Goal: Use online tool/utility: Use online tool/utility

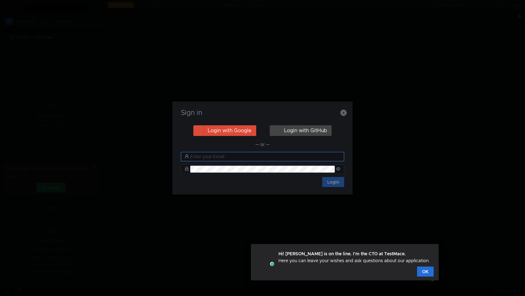
click at [285, 159] on nz-input-group at bounding box center [262, 156] width 163 height 9
click at [425, 269] on button "OK" at bounding box center [425, 269] width 17 height 10
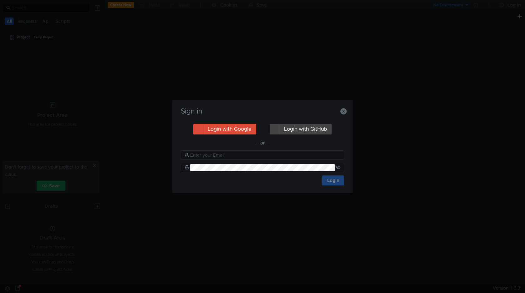
click at [424, 270] on div "Sign in Login with Google Login with GitHub — or — Login" at bounding box center [262, 146] width 525 height 293
click at [424, 270] on div "Sign in Login with Google Login with GitHub — or — Login" at bounding box center [262, 148] width 525 height 296
click at [221, 130] on button "Login with Google" at bounding box center [224, 130] width 63 height 11
click at [221, 130] on nz-spin "Sign in Login with Google Login with GitHub — or — Login" at bounding box center [262, 147] width 180 height 93
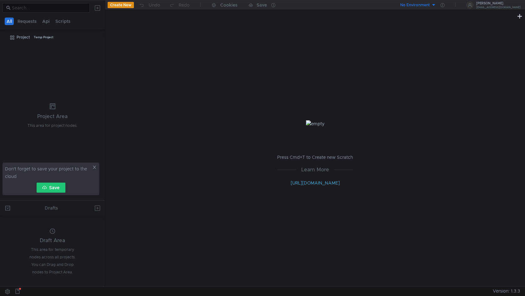
click at [94, 167] on icon at bounding box center [94, 166] width 3 height 3
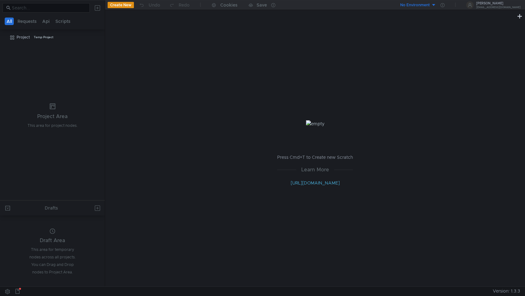
click at [108, 5] on button "Create New" at bounding box center [121, 5] width 26 height 6
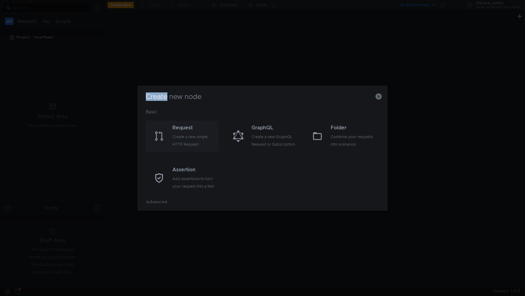
click at [175, 144] on div "Create a new single HTTP Request" at bounding box center [194, 140] width 45 height 15
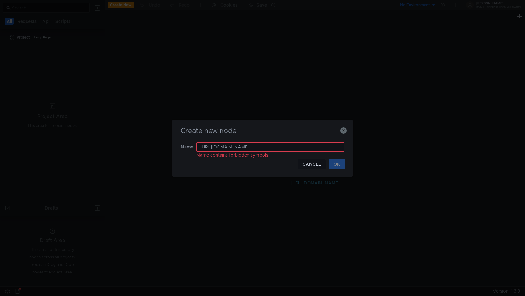
drag, startPoint x: 291, startPoint y: 146, endPoint x: 169, endPoint y: 144, distance: 122.0
click at [169, 144] on div "Create new node Name https://api.cloudpayments.ru/kkt/receipt/get Name contains…" at bounding box center [262, 148] width 525 height 296
type input "П"
type input "[PERSON_NAME] GET"
click at [330, 165] on button "OK" at bounding box center [336, 164] width 17 height 10
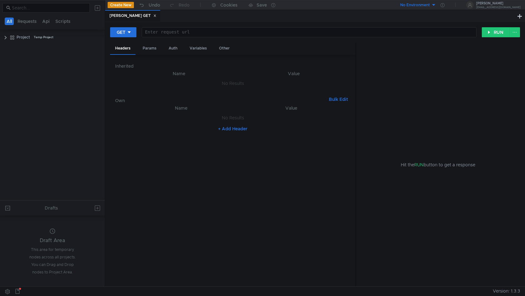
click at [151, 33] on div at bounding box center [309, 37] width 334 height 15
paste textarea "[URL][DOMAIN_NAME]"
click at [336, 47] on div "Headers Params Auth Variables Other" at bounding box center [232, 49] width 245 height 12
click at [227, 199] on nz-table "Name Value No Results + Add Header" at bounding box center [232, 192] width 235 height 177
click at [502, 25] on div "GET https://api.cloudpayments.ru/kkt/receipt/get https:// api.cloudpayments.ru …" at bounding box center [315, 154] width 420 height 264
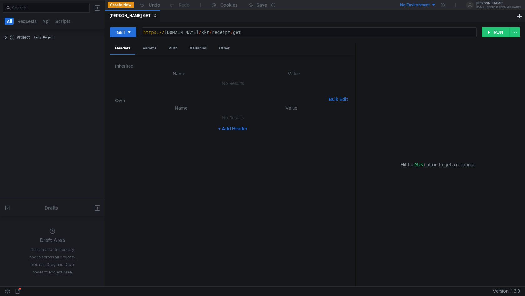
click at [502, 25] on div "GET https://api.cloudpayments.ru/kkt/receipt/get https:// api.cloudpayments.ru …" at bounding box center [315, 154] width 420 height 264
click at [489, 35] on button "RUN" at bounding box center [496, 32] width 28 height 10
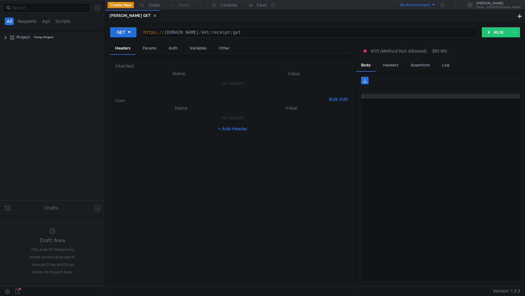
click at [315, 167] on nz-table "Name Value No Results + Add Header" at bounding box center [232, 192] width 235 height 177
click at [395, 48] on span "405 (Method Not Allowed)" at bounding box center [398, 51] width 56 height 7
click at [181, 31] on div at bounding box center [262, 148] width 525 height 296
click at [265, 31] on div "https:// [DOMAIN_NAME] / kkt / receipt / get" at bounding box center [309, 37] width 334 height 15
click at [500, 31] on button "RUN" at bounding box center [496, 32] width 28 height 10
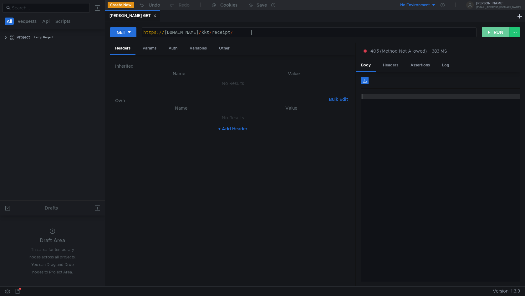
click at [500, 31] on button "RUN" at bounding box center [496, 32] width 28 height 10
click at [331, 29] on div "https:// api.cloudpayments.ru / kkt / receipt /" at bounding box center [309, 32] width 334 height 9
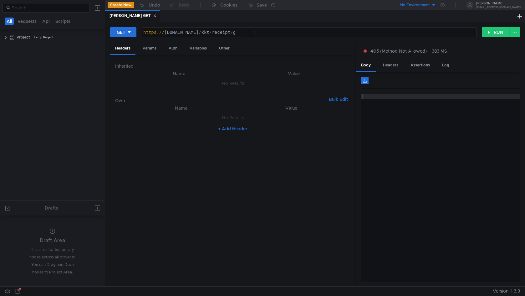
scroll to position [0, 8]
type textarea "[URL][DOMAIN_NAME]"
click at [253, 221] on nz-table "Name Value No Results + Add Header" at bounding box center [232, 192] width 235 height 177
click at [228, 124] on div "+ Add Header" at bounding box center [232, 129] width 235 height 10
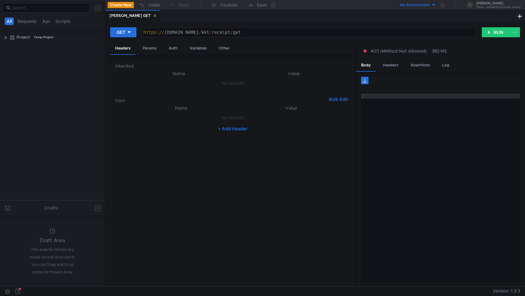
click at [226, 128] on button "+ Add Header" at bounding box center [232, 129] width 34 height 8
click at [350, 120] on icon at bounding box center [348, 119] width 4 height 4
click at [390, 66] on div "Headers" at bounding box center [390, 65] width 25 height 12
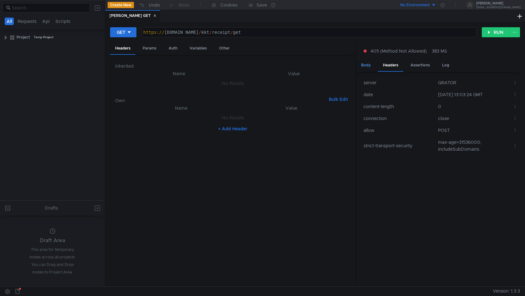
click at [368, 62] on div "Body" at bounding box center [366, 65] width 20 height 12
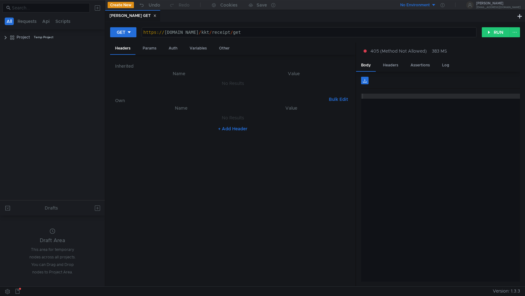
click at [403, 50] on span "405 (Method Not Allowed)" at bounding box center [398, 51] width 56 height 7
click at [436, 59] on div at bounding box center [262, 148] width 525 height 296
click at [436, 59] on div "405 (Method Not Allowed) 383 MS" at bounding box center [438, 51] width 164 height 17
click at [153, 17] on icon at bounding box center [154, 15] width 3 height 3
click at [134, 17] on nz-tabs-nav "[PERSON_NAME] GET" at bounding box center [315, 16] width 420 height 12
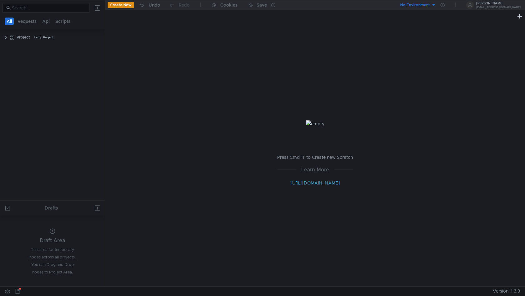
click at [128, 5] on button "Create New" at bounding box center [121, 5] width 26 height 6
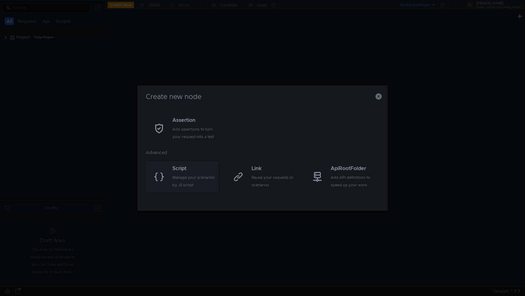
scroll to position [0, 0]
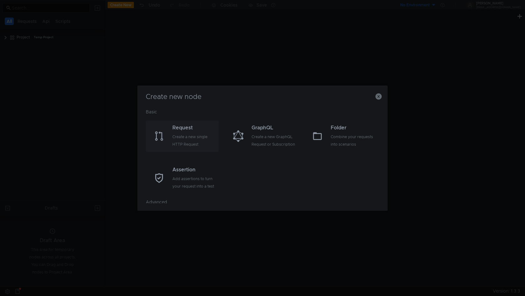
click at [196, 136] on div "Create a new single HTTP Request" at bounding box center [194, 140] width 45 height 15
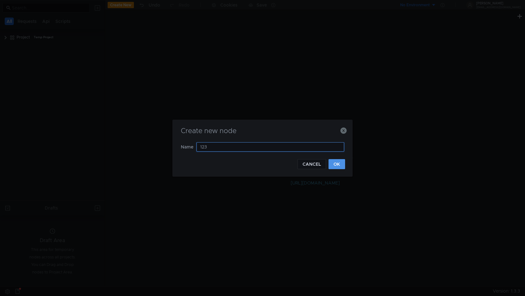
type input "123"
click at [331, 164] on button "OK" at bounding box center [336, 164] width 17 height 10
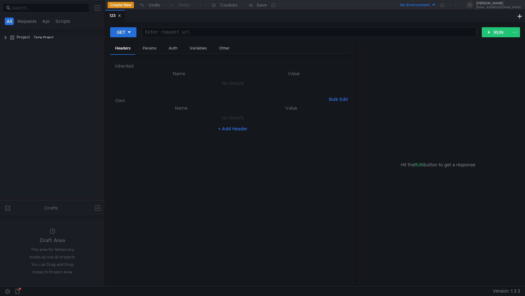
click at [154, 31] on div at bounding box center [309, 37] width 334 height 15
paste textarea "[URL][DOMAIN_NAME]"
drag, startPoint x: 250, startPoint y: 33, endPoint x: 264, endPoint y: 34, distance: 14.4
click at [264, 34] on div "https:// [DOMAIN_NAME] / kkt / receipt / get" at bounding box center [309, 37] width 334 height 15
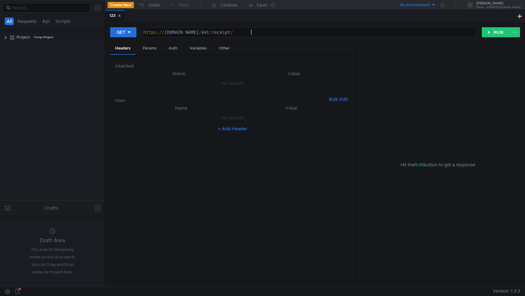
type textarea "https://api.cloudpayments.ru/kkt/receipt"
click at [498, 32] on button "RUN" at bounding box center [496, 32] width 28 height 10
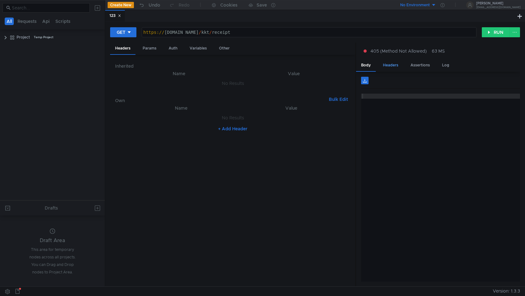
click at [387, 60] on div "Headers" at bounding box center [390, 65] width 25 height 12
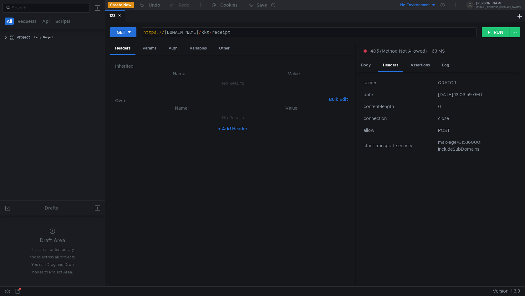
click at [419, 58] on div "405 (Method Not Allowed) 63 MS" at bounding box center [438, 51] width 164 height 17
click at [422, 64] on div "Assertions" at bounding box center [419, 65] width 29 height 12
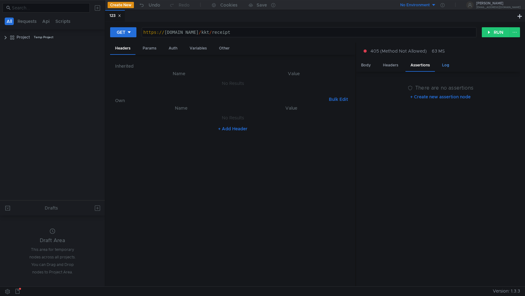
click at [447, 62] on div "Log" at bounding box center [445, 65] width 17 height 12
click at [413, 154] on div "Hit the RUN button to get a response" at bounding box center [437, 165] width 149 height 244
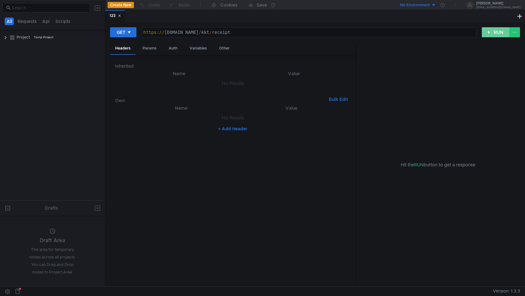
click at [489, 33] on button "RUN" at bounding box center [496, 32] width 28 height 10
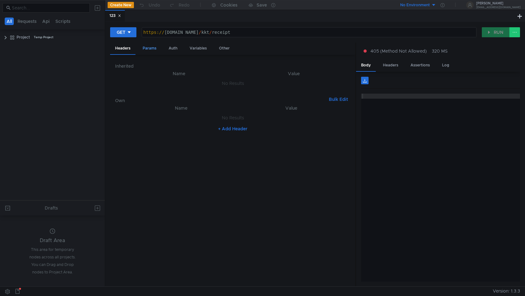
click at [148, 49] on div "Params" at bounding box center [150, 49] width 24 height 12
click at [187, 98] on nz-table "Name Value No Results + Add Parameter" at bounding box center [232, 174] width 235 height 214
click at [237, 95] on button "+ Add Parameter" at bounding box center [232, 92] width 41 height 8
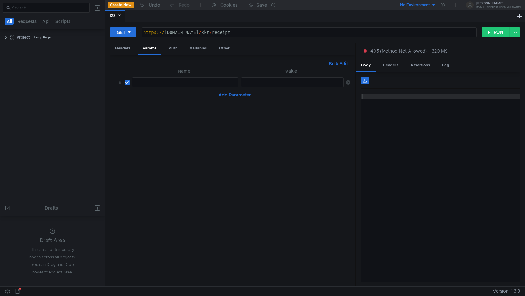
click at [161, 80] on div at bounding box center [185, 87] width 106 height 15
type textarea "id"
click at [177, 42] on div "GET https:// [DOMAIN_NAME] / kkt / receipt ? id ההההההההההההההההההההההההההההההה…" at bounding box center [315, 35] width 410 height 16
click at [255, 83] on div at bounding box center [292, 87] width 103 height 15
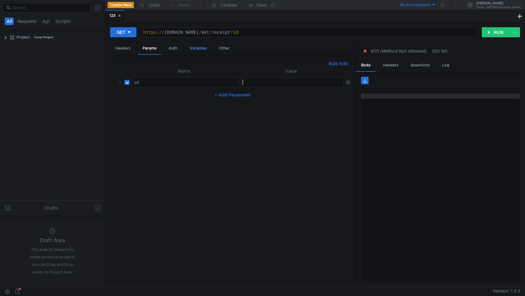
paste textarea "4c335bb5ee56455f916db6e95c0d196e"
type textarea "4c335bb5ee56455f916db6e95c0d196e"
click at [200, 47] on div "Variables" at bounding box center [197, 49] width 27 height 12
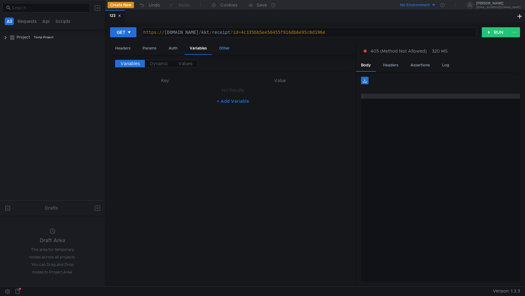
click at [224, 49] on div "Other" at bounding box center [224, 49] width 21 height 12
click at [151, 51] on div "Params" at bounding box center [150, 49] width 24 height 12
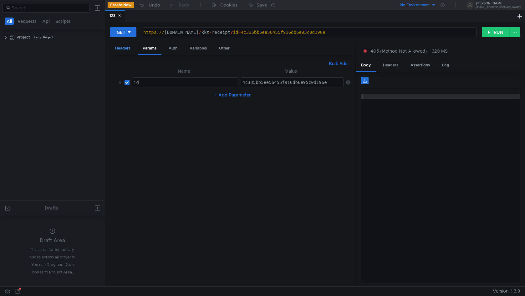
click at [117, 50] on div "Headers" at bounding box center [122, 49] width 25 height 12
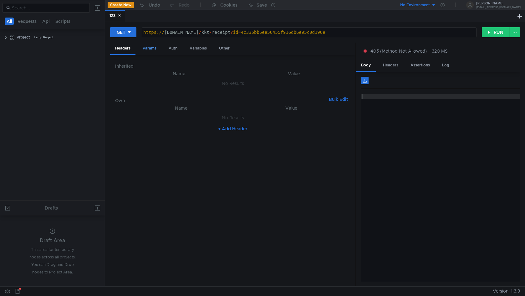
click at [148, 47] on div "Params" at bounding box center [150, 49] width 24 height 12
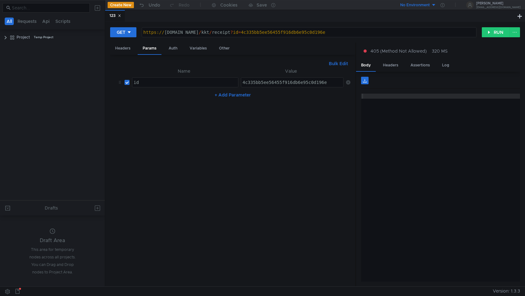
click at [262, 140] on nz-table "Name Value id id הההההההההההההההההההההההההההההההההההההההההההההההההההההההההההההה…" at bounding box center [232, 174] width 235 height 214
click at [486, 34] on button "RUN" at bounding box center [496, 32] width 28 height 10
click at [489, 29] on button "RUN" at bounding box center [496, 32] width 28 height 10
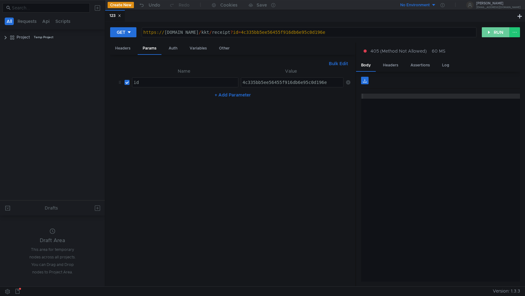
click at [489, 29] on button "RUN" at bounding box center [496, 32] width 28 height 10
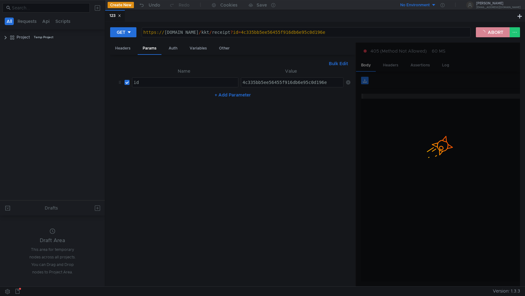
click at [489, 29] on button "ABORT" at bounding box center [493, 32] width 34 height 10
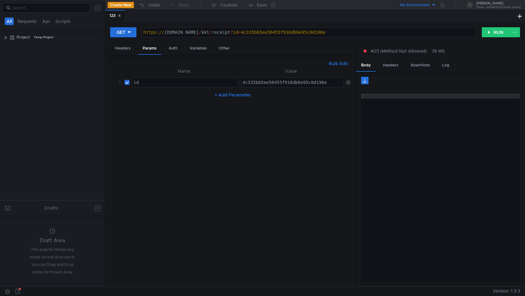
click at [295, 184] on nz-table "Name Value id id הההההההההההההההההההההההההההההההההההההההההההההההההההההההההההההה…" at bounding box center [232, 174] width 235 height 214
click at [429, 51] on div "405 (Method Not Allowed) 76 MS" at bounding box center [438, 51] width 154 height 7
drag, startPoint x: 427, startPoint y: 51, endPoint x: 374, endPoint y: 48, distance: 52.6
click at [374, 48] on div "405 (Method Not Allowed) 76 MS" at bounding box center [438, 51] width 154 height 7
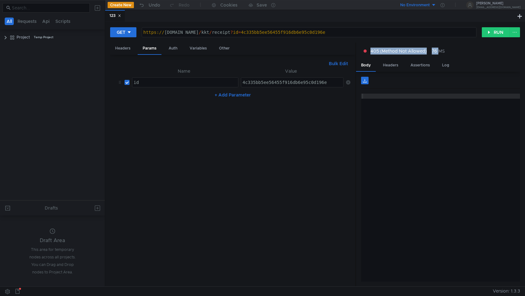
copy div "405 (Method Not Allowed) 76"
click at [166, 32] on div "https:// [DOMAIN_NAME] / kkt / receipt ? id = 4c335bb5ee56455f916db6e95c0d196e" at bounding box center [309, 37] width 334 height 15
click at [165, 31] on div "https:// [DOMAIN_NAME] / kkt / receipt ? id = 4c335bb5ee56455f916db6e95c0d196e" at bounding box center [309, 37] width 334 height 15
drag, startPoint x: 161, startPoint y: 31, endPoint x: 156, endPoint y: 31, distance: 5.3
click at [156, 31] on div "https:// [DOMAIN_NAME] / kkt / receipt ? id = 4c335bb5ee56455f916db6e95c0d196e" at bounding box center [309, 37] width 334 height 15
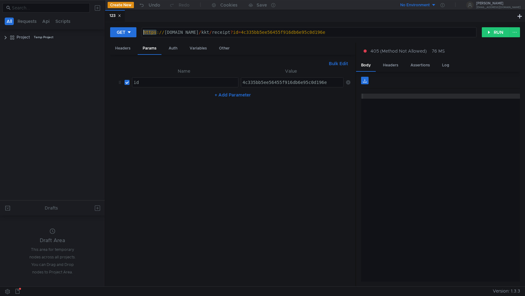
drag, startPoint x: 155, startPoint y: 31, endPoint x: 144, endPoint y: 31, distance: 11.6
click at [144, 31] on div "https:// [DOMAIN_NAME] / kkt / receipt ? id = 4c335bb5ee56455f916db6e95c0d196e" at bounding box center [309, 37] width 334 height 15
drag, startPoint x: 164, startPoint y: 32, endPoint x: 142, endPoint y: 33, distance: 21.6
click at [142, 33] on div "https:// [DOMAIN_NAME] / kkt / receipt ? id = 4c335bb5ee56455f916db6e95c0d196e" at bounding box center [309, 37] width 334 height 15
click at [485, 33] on button "RUN" at bounding box center [496, 32] width 28 height 10
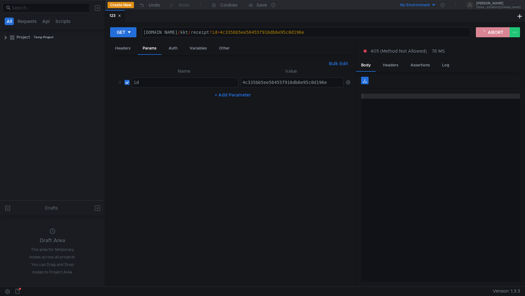
click at [485, 33] on button "ABORT" at bounding box center [493, 32] width 34 height 10
click at [427, 50] on div "405 (Method Not Allowed) 76 MS" at bounding box center [438, 51] width 154 height 7
click at [423, 50] on span "405 (Method Not Allowed)" at bounding box center [398, 51] width 56 height 7
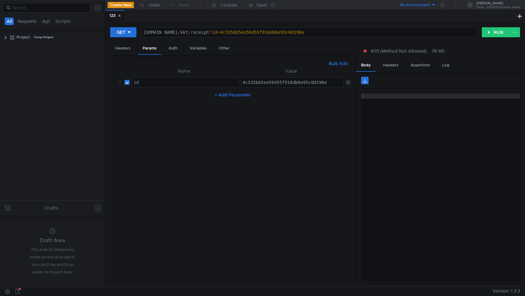
click at [423, 50] on span "405 (Method Not Allowed)" at bounding box center [398, 51] width 56 height 7
click at [397, 42] on div at bounding box center [262, 148] width 525 height 296
drag, startPoint x: 370, startPoint y: 50, endPoint x: 427, endPoint y: 55, distance: 57.8
click at [427, 55] on div "405 (Method Not Allowed) 76 MS" at bounding box center [438, 51] width 164 height 17
copy span "405 (Method Not Allowed)"
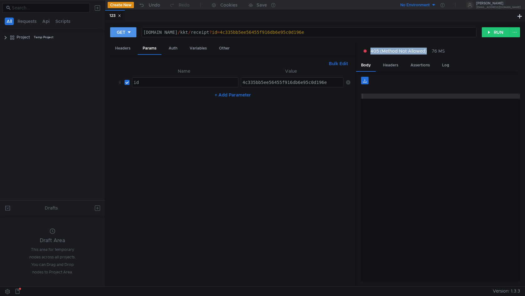
click at [128, 33] on icon at bounding box center [129, 32] width 4 height 4
click at [130, 32] on div at bounding box center [262, 148] width 525 height 296
click at [225, 31] on div "[DOMAIN_NAME] / kkt / receipt ? id = 4c335bb5ee56455f916db6e95c0d196e" at bounding box center [309, 37] width 334 height 15
click at [226, 30] on div "[DOMAIN_NAME] / kkt / receipt ? id = 4c335bb5ee56455f916db6e95c0d196e" at bounding box center [309, 37] width 334 height 15
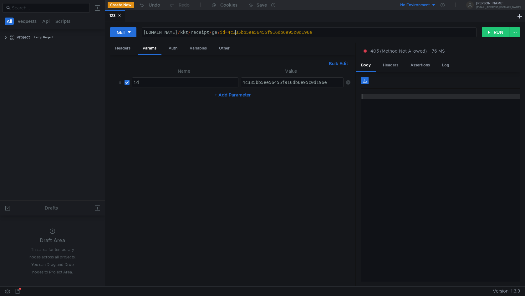
scroll to position [0, 7]
type textarea "[DOMAIN_NAME][URL]"
click at [483, 29] on button "RUN" at bounding box center [496, 32] width 28 height 10
click at [494, 33] on button "RUN" at bounding box center [496, 32] width 28 height 10
click at [519, 28] on button at bounding box center [514, 32] width 11 height 10
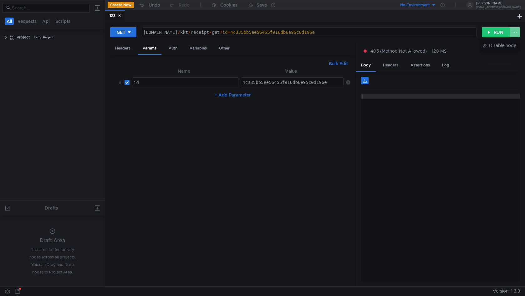
click at [519, 28] on div at bounding box center [262, 148] width 525 height 296
click at [359, 36] on div "[DOMAIN_NAME] / kkt / receipt / get ? id = 4c335bb5ee56455f916db6e95c0d196e" at bounding box center [309, 37] width 334 height 15
click at [260, 159] on nz-table "Name Value id id הההההההההההההההההההההההההההההההההההההההההההההההההההההההההההההה…" at bounding box center [232, 174] width 235 height 214
click at [128, 46] on div "Headers" at bounding box center [122, 49] width 25 height 12
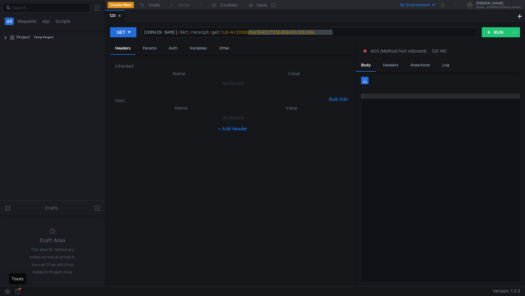
click at [14, 290] on button at bounding box center [18, 290] width 10 height 9
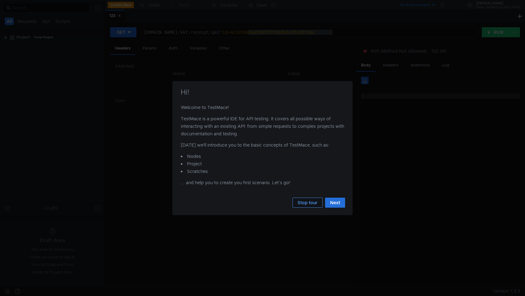
click at [313, 205] on button "Stop tour" at bounding box center [307, 202] width 30 height 10
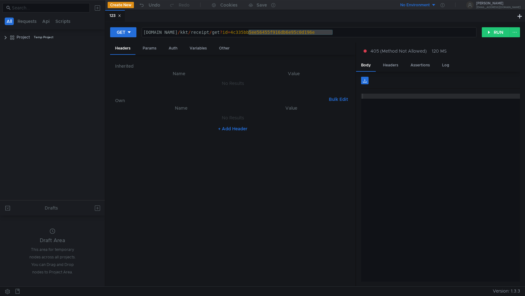
click at [9, 291] on button at bounding box center [8, 290] width 10 height 9
click at [2, 37] on div "Project Temp Project" at bounding box center [52, 37] width 105 height 9
click at [3, 38] on clr-icon at bounding box center [5, 37] width 5 height 5
click at [47, 56] on div "123" at bounding box center [59, 57] width 56 height 9
click at [50, 50] on div "[PERSON_NAME] GET" at bounding box center [51, 47] width 41 height 9
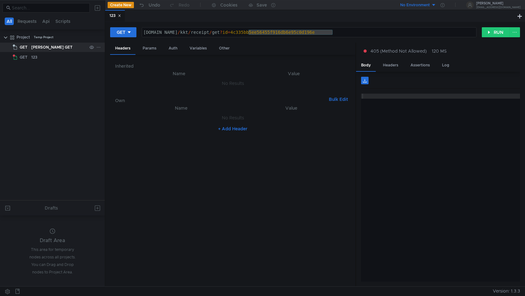
click at [50, 50] on div "[PERSON_NAME] GET" at bounding box center [51, 47] width 41 height 9
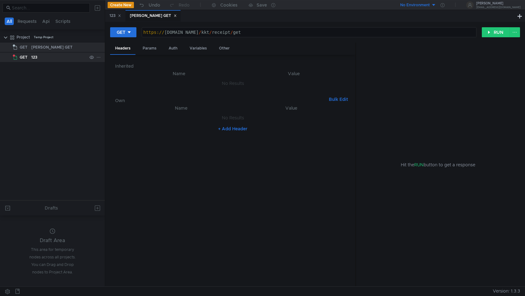
click at [46, 56] on div "123" at bounding box center [59, 57] width 56 height 9
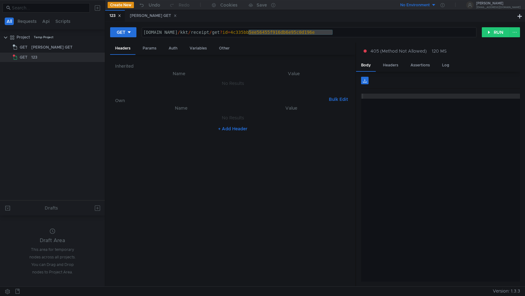
click at [430, 5] on div "No Environment" at bounding box center [415, 5] width 30 height 6
click at [444, 5] on div at bounding box center [262, 148] width 525 height 296
drag, startPoint x: 338, startPoint y: 170, endPoint x: 361, endPoint y: 131, distance: 45.4
click at [338, 170] on nz-table "Name Value No Results + Add Header" at bounding box center [232, 192] width 235 height 177
click at [390, 57] on div "405 (Method Not Allowed) 120 MS" at bounding box center [438, 51] width 164 height 17
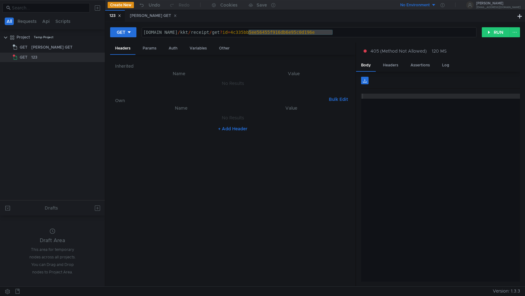
click at [390, 57] on div "405 (Method Not Allowed) 120 MS" at bounding box center [438, 51] width 164 height 17
click at [393, 63] on div "Headers" at bounding box center [390, 65] width 25 height 12
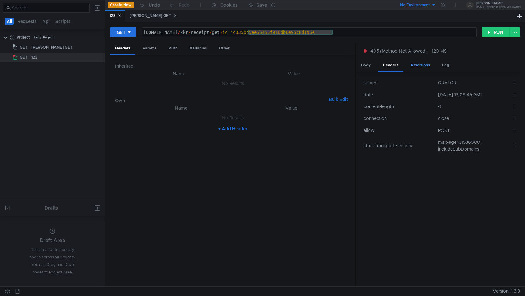
click at [412, 64] on div "Assertions" at bounding box center [419, 65] width 29 height 12
click at [444, 62] on div "Log" at bounding box center [445, 65] width 17 height 12
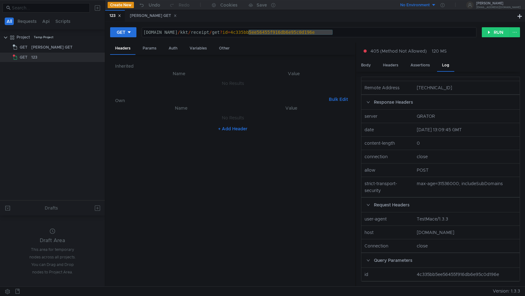
scroll to position [46, 0]
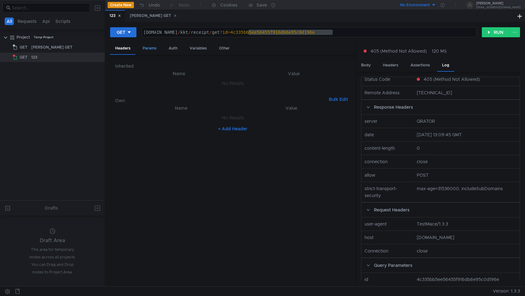
click at [150, 45] on div "Params" at bounding box center [150, 49] width 24 height 12
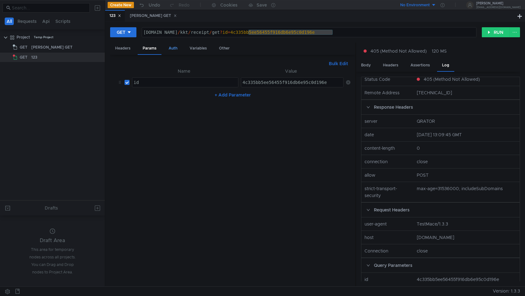
click at [174, 51] on div "Auth" at bounding box center [173, 49] width 19 height 12
click at [187, 52] on div "Variables" at bounding box center [197, 49] width 27 height 12
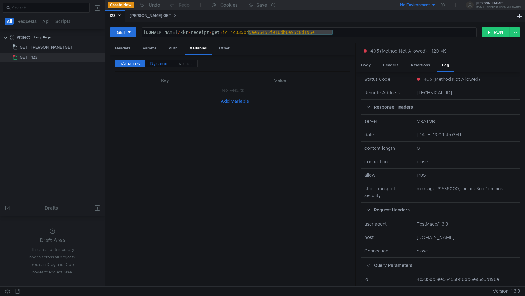
click at [165, 67] on label "Dynamic" at bounding box center [159, 64] width 28 height 8
click at [176, 66] on label "Values" at bounding box center [185, 64] width 24 height 8
click at [216, 49] on div "Other" at bounding box center [224, 49] width 21 height 12
click at [149, 50] on div "Params" at bounding box center [150, 49] width 24 height 12
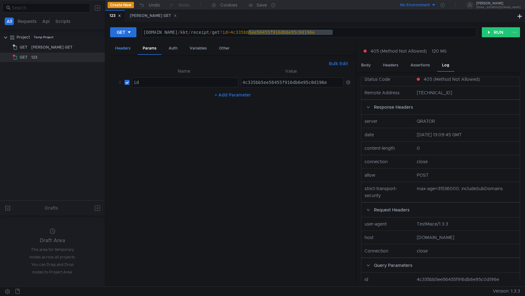
click at [134, 50] on div "Headers" at bounding box center [122, 49] width 25 height 12
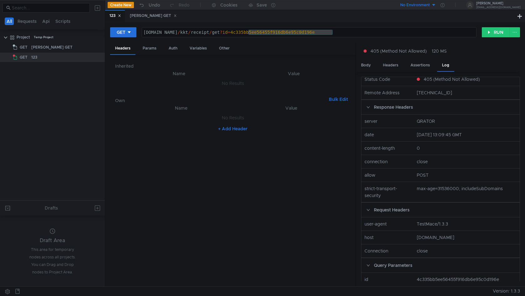
click at [232, 127] on button "+ Add Header" at bounding box center [232, 129] width 34 height 8
click at [348, 118] on icon at bounding box center [348, 119] width 4 height 4
click at [332, 99] on button "Bulk Edit" at bounding box center [338, 99] width 24 height 8
click at [336, 100] on button "Table Edit" at bounding box center [337, 99] width 27 height 8
click at [135, 33] on button "GET" at bounding box center [123, 32] width 26 height 10
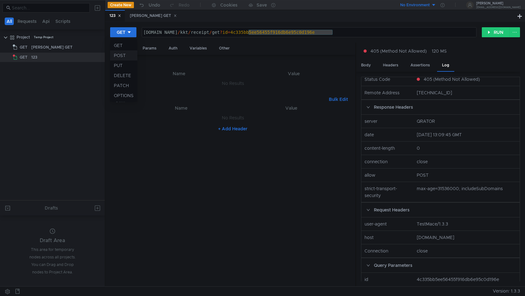
click at [124, 53] on li "POST" at bounding box center [123, 55] width 27 height 10
click at [129, 38] on div "POST [DOMAIN_NAME][URL] [DOMAIN_NAME] / kkt / receipt / get ? id = 4c335bb5ee56…" at bounding box center [315, 35] width 410 height 16
click at [129, 35] on button "POST" at bounding box center [124, 32] width 29 height 10
click at [128, 46] on li "GET" at bounding box center [124, 45] width 29 height 10
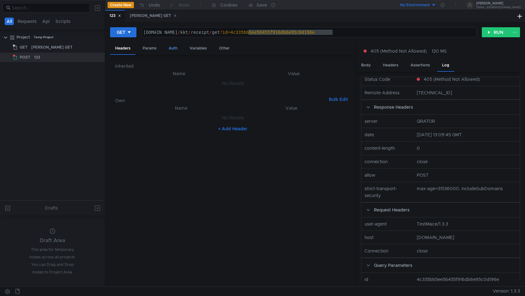
click at [165, 49] on div "Auth" at bounding box center [173, 49] width 19 height 12
click at [154, 52] on div "Params" at bounding box center [150, 49] width 24 height 12
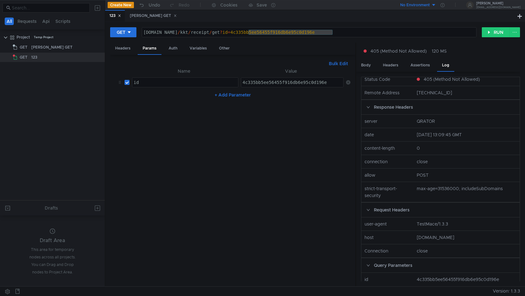
click at [251, 82] on div "4c335bb5ee56455f916db6e95c0d196e" at bounding box center [292, 87] width 103 height 15
click at [337, 33] on div "[DOMAIN_NAME] / kkt / receipt / get ? id = 4c335bb5ee56455f916db6e95c0d196e" at bounding box center [309, 37] width 334 height 15
drag, startPoint x: 342, startPoint y: 32, endPoint x: 88, endPoint y: 18, distance: 254.6
click at [88, 18] on as-split "All Requests Api Scripts Project Temp Project GET [PERSON_NAME] GET GET 123 Dra…" at bounding box center [262, 143] width 525 height 286
paste textarea "[URL][DOMAIN_NAME]"
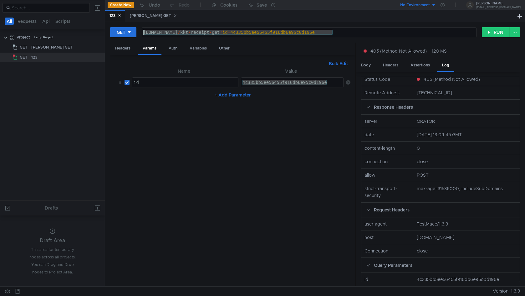
type textarea "[URL][DOMAIN_NAME]"
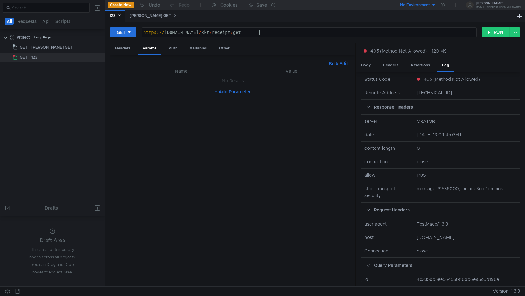
click at [217, 149] on nz-table "Name Value No Results + Add Parameter" at bounding box center [232, 174] width 235 height 214
click at [223, 94] on button "+ Add Parameter" at bounding box center [232, 92] width 41 height 8
click at [350, 99] on icon at bounding box center [348, 97] width 4 height 4
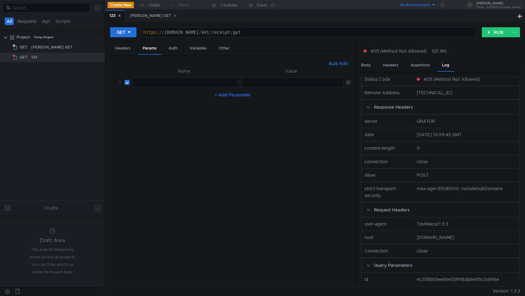
click at [284, 184] on nz-table "Name Value הההההההההההההההההההההההההההההההההההההההההההההההההההההההההההההההההההה…" at bounding box center [232, 174] width 235 height 214
click at [164, 80] on div at bounding box center [185, 87] width 106 height 15
type textarea "Ш"
type textarea "Id"
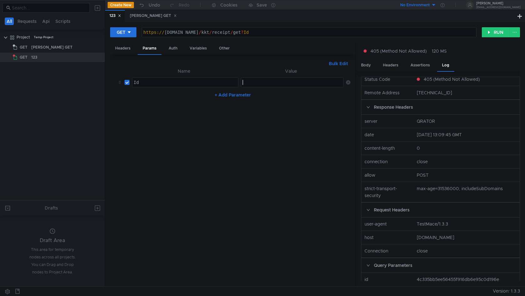
paste textarea "4c335bb5ee56455f916db6e95c0d196e"
type textarea "4c335bb5ee56455f916db6e95c0d196e"
click at [192, 149] on nz-table "Name Value Id Id הההההההההההההההההההההההההההההההההההההההההההההההההההההההההההההה…" at bounding box center [232, 174] width 235 height 214
click at [499, 33] on button "RUN" at bounding box center [496, 32] width 28 height 10
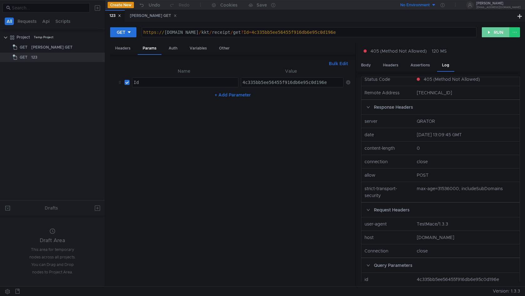
click at [498, 33] on button "RUN" at bounding box center [496, 32] width 28 height 10
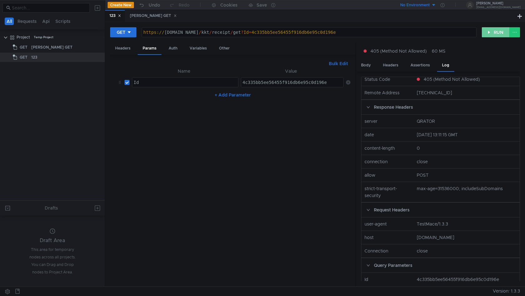
click at [498, 33] on button "RUN" at bounding box center [496, 32] width 28 height 10
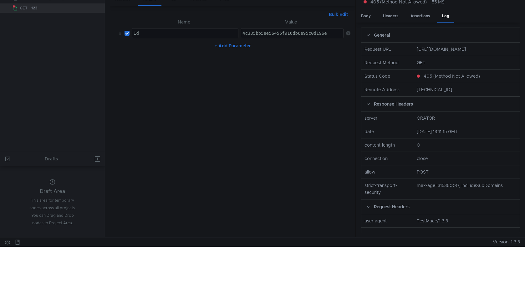
scroll to position [0, 0]
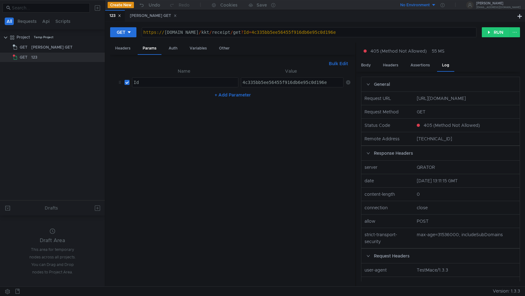
click at [256, 232] on nz-table "Name Value Id Id הההההההההההההההההההההההההההההההההההההההההההההההההההההההההההההה…" at bounding box center [232, 174] width 235 height 214
click at [142, 17] on div "[PERSON_NAME] GET" at bounding box center [153, 16] width 47 height 7
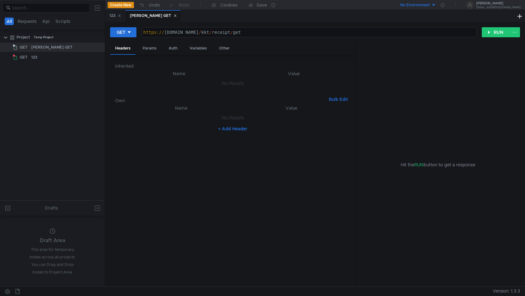
click at [179, 30] on div "https:// [DOMAIN_NAME] / kkt / receipt / get" at bounding box center [309, 37] width 334 height 15
paste textarea "tes"
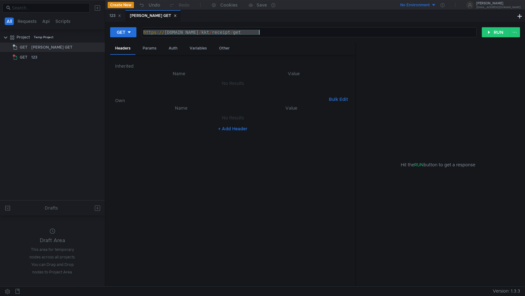
type textarea "[URL][DOMAIN_NAME]"
click at [504, 36] on button "RUN" at bounding box center [496, 32] width 28 height 10
